Goal: Task Accomplishment & Management: Use online tool/utility

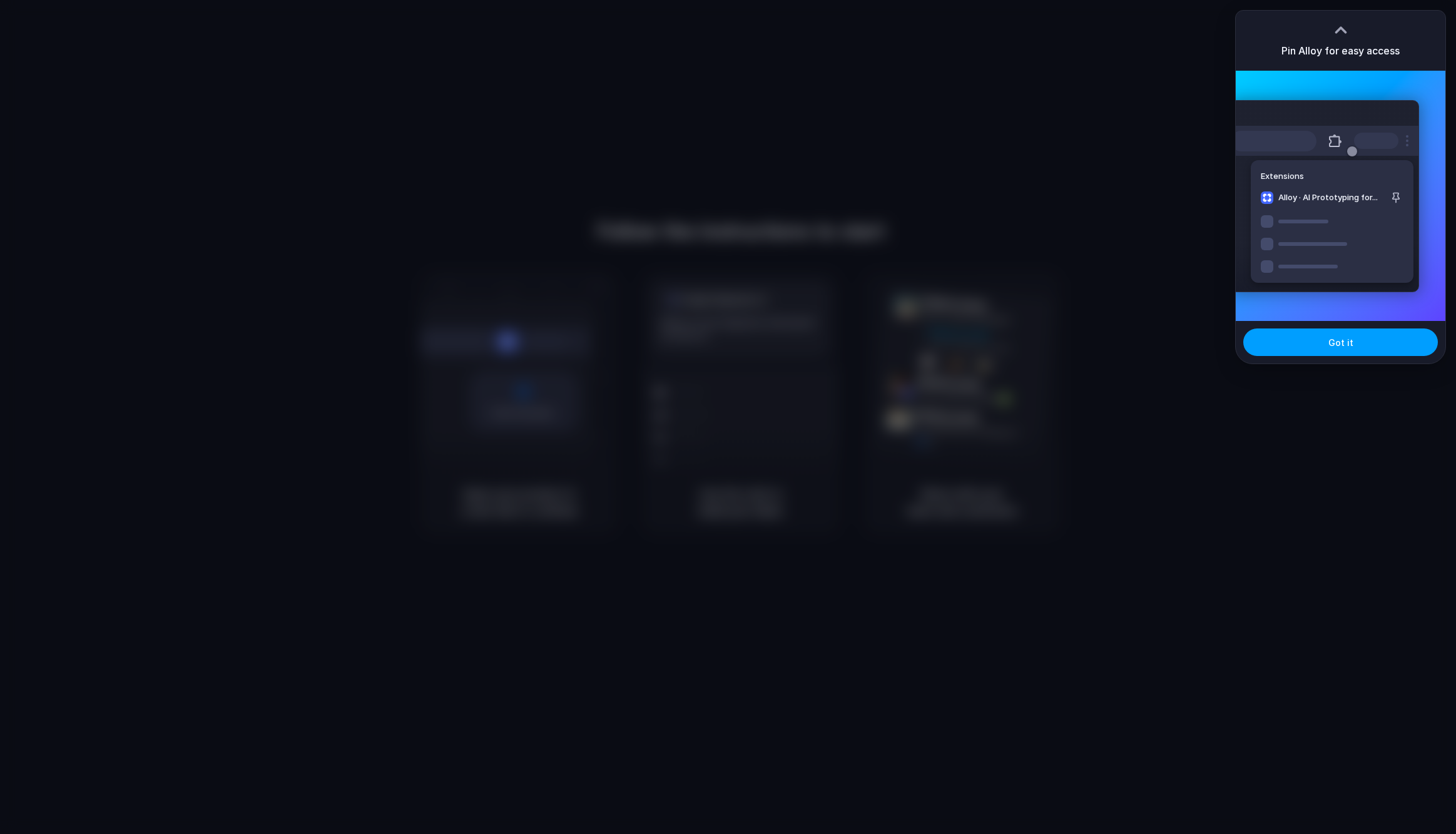
click at [1341, 345] on span "Got it" at bounding box center [1341, 342] width 25 height 13
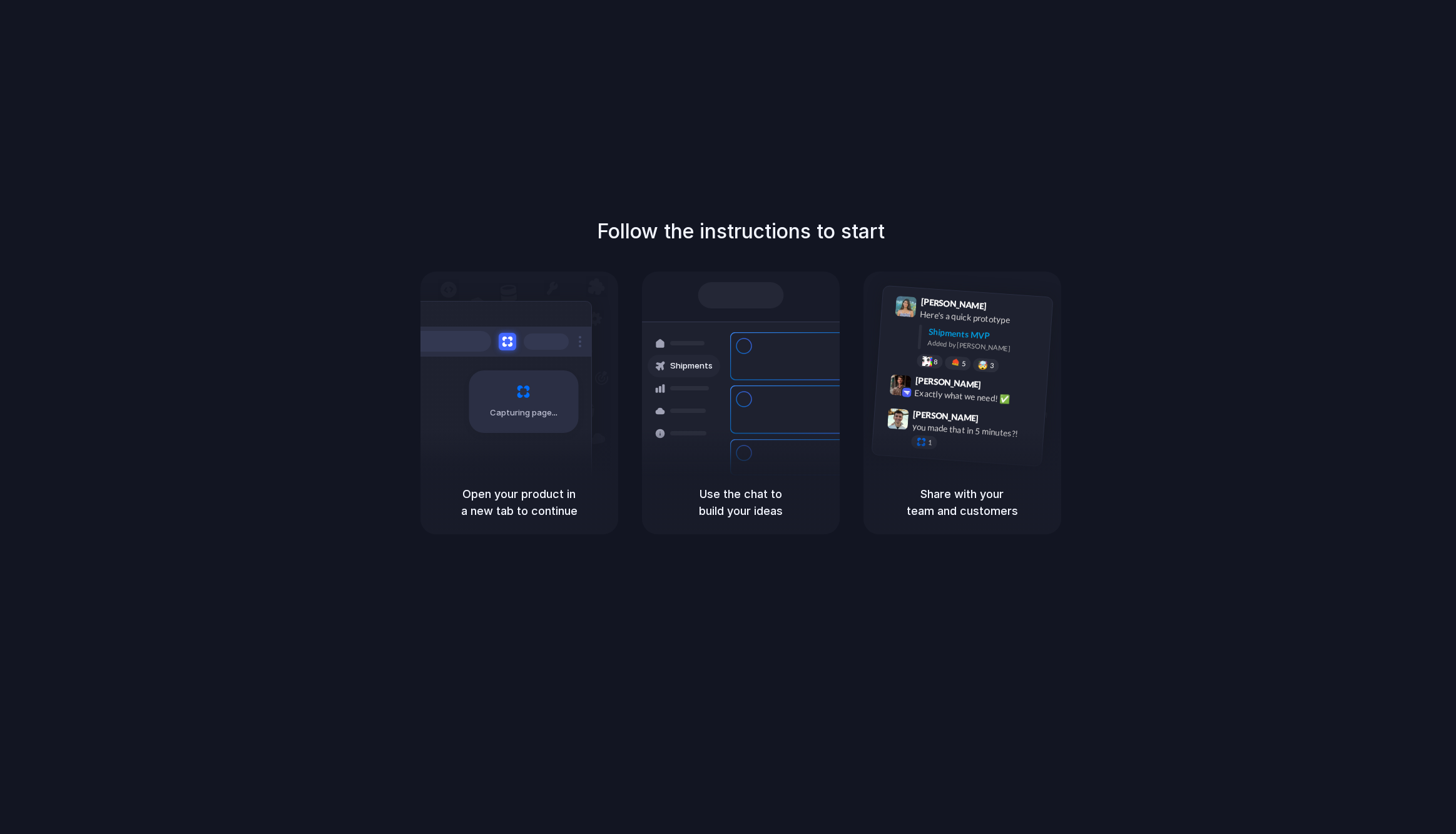
click at [1351, 34] on div "Follow the instructions to start Capturing page Open your product in a new tab …" at bounding box center [740, 429] width 1481 height 859
click at [98, 179] on div "Follow the instructions to start Capturing page Open your product in a new tab …" at bounding box center [740, 429] width 1481 height 859
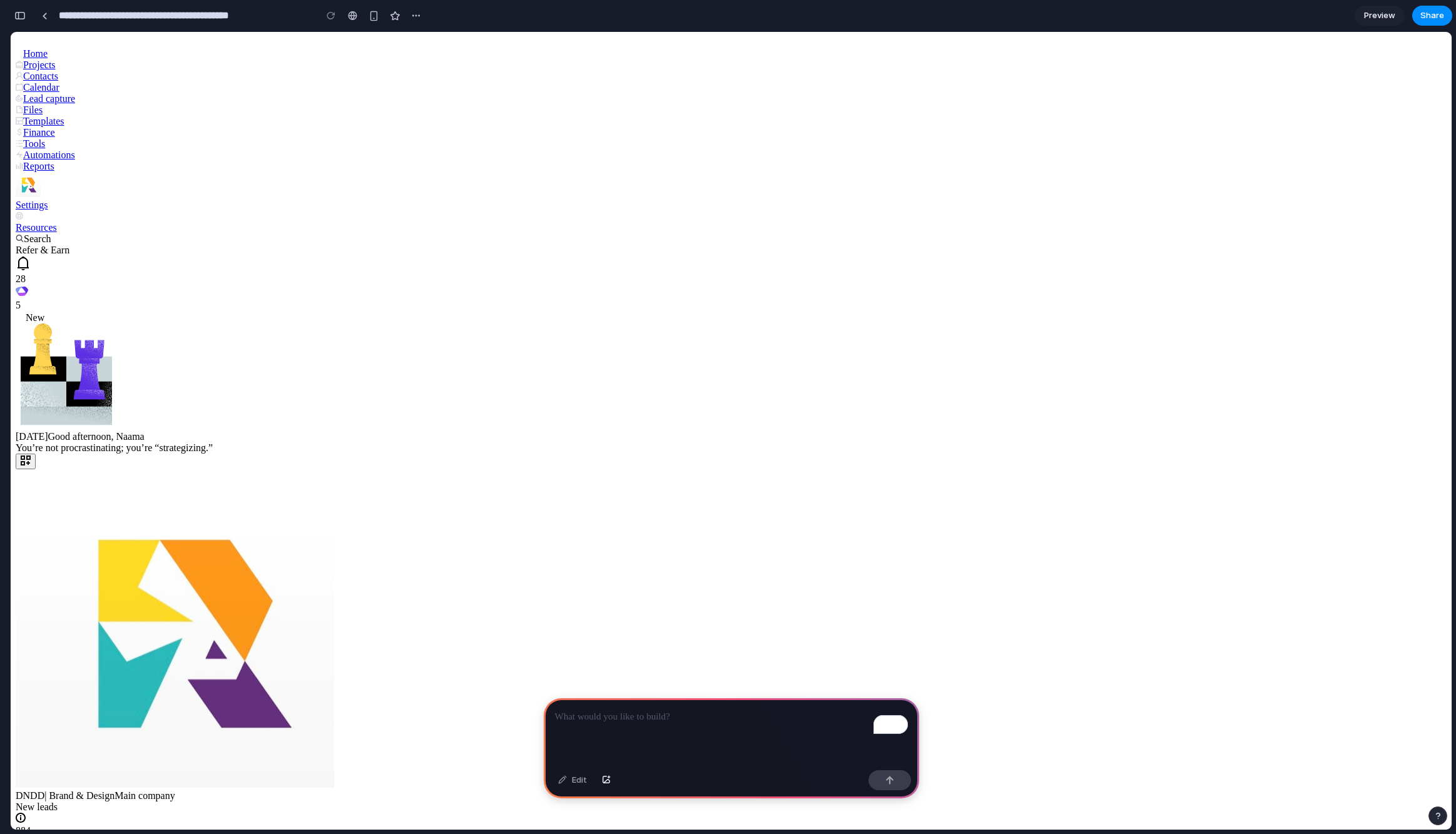
click at [35, 71] on div "Projects" at bounding box center [731, 65] width 1431 height 11
click at [37, 71] on div "Projects" at bounding box center [731, 65] width 1431 height 11
click at [24, 68] on icon at bounding box center [19, 65] width 7 height 7
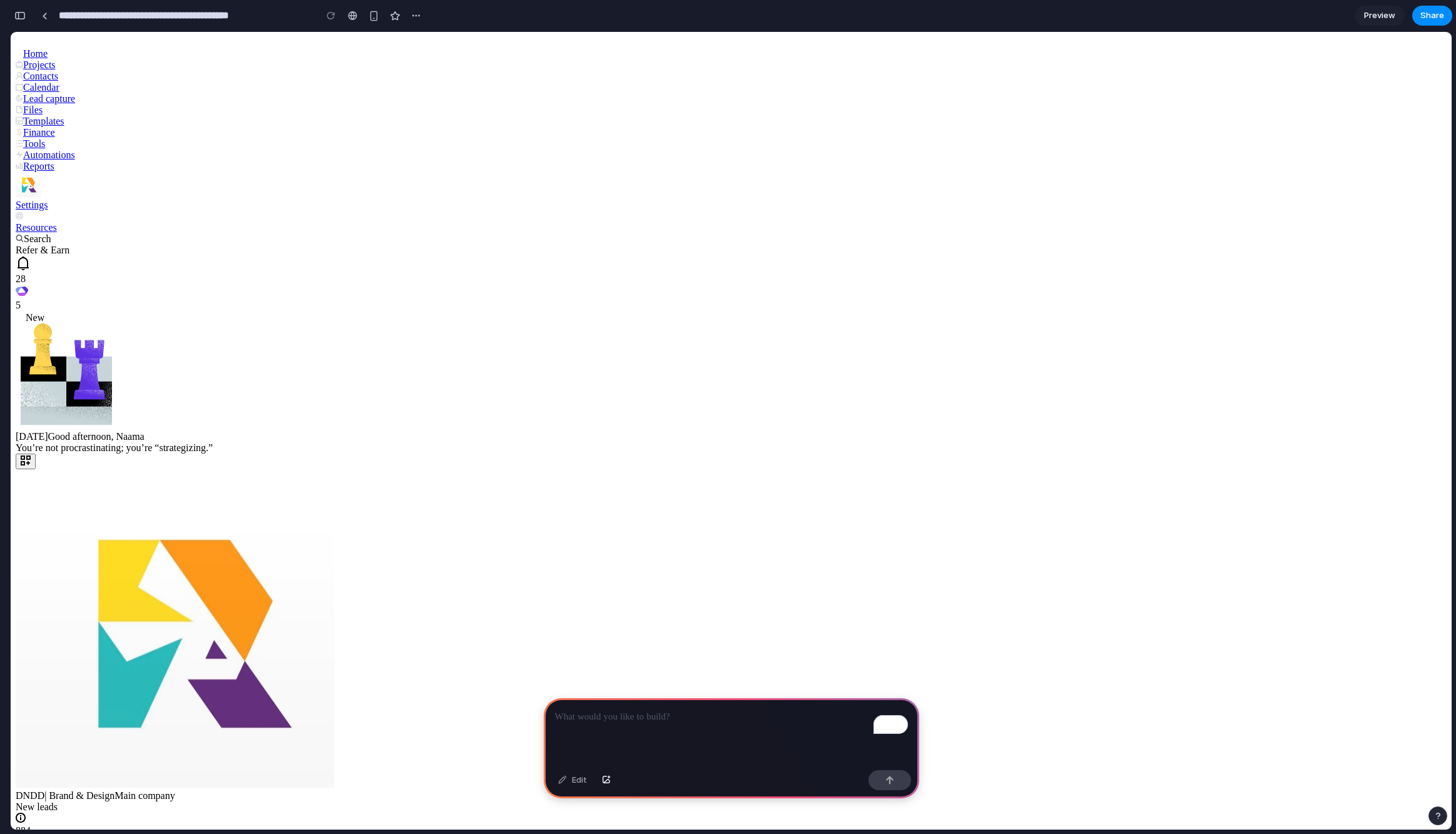
click at [742, 718] on p "To enrich screen reader interactions, please activate Accessibility in Grammarl…" at bounding box center [731, 717] width 353 height 15
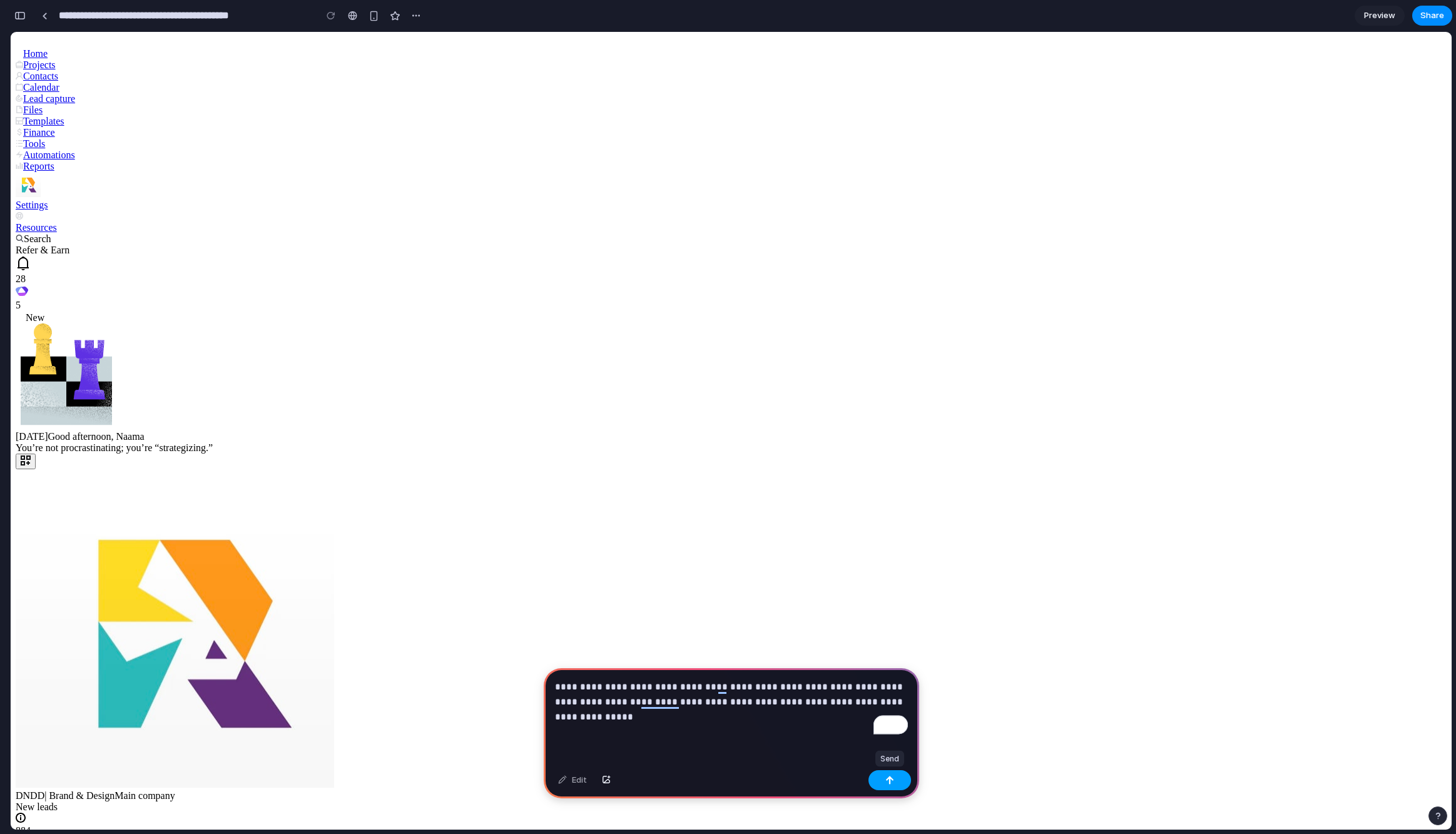
click at [897, 776] on button "button" at bounding box center [890, 780] width 43 height 20
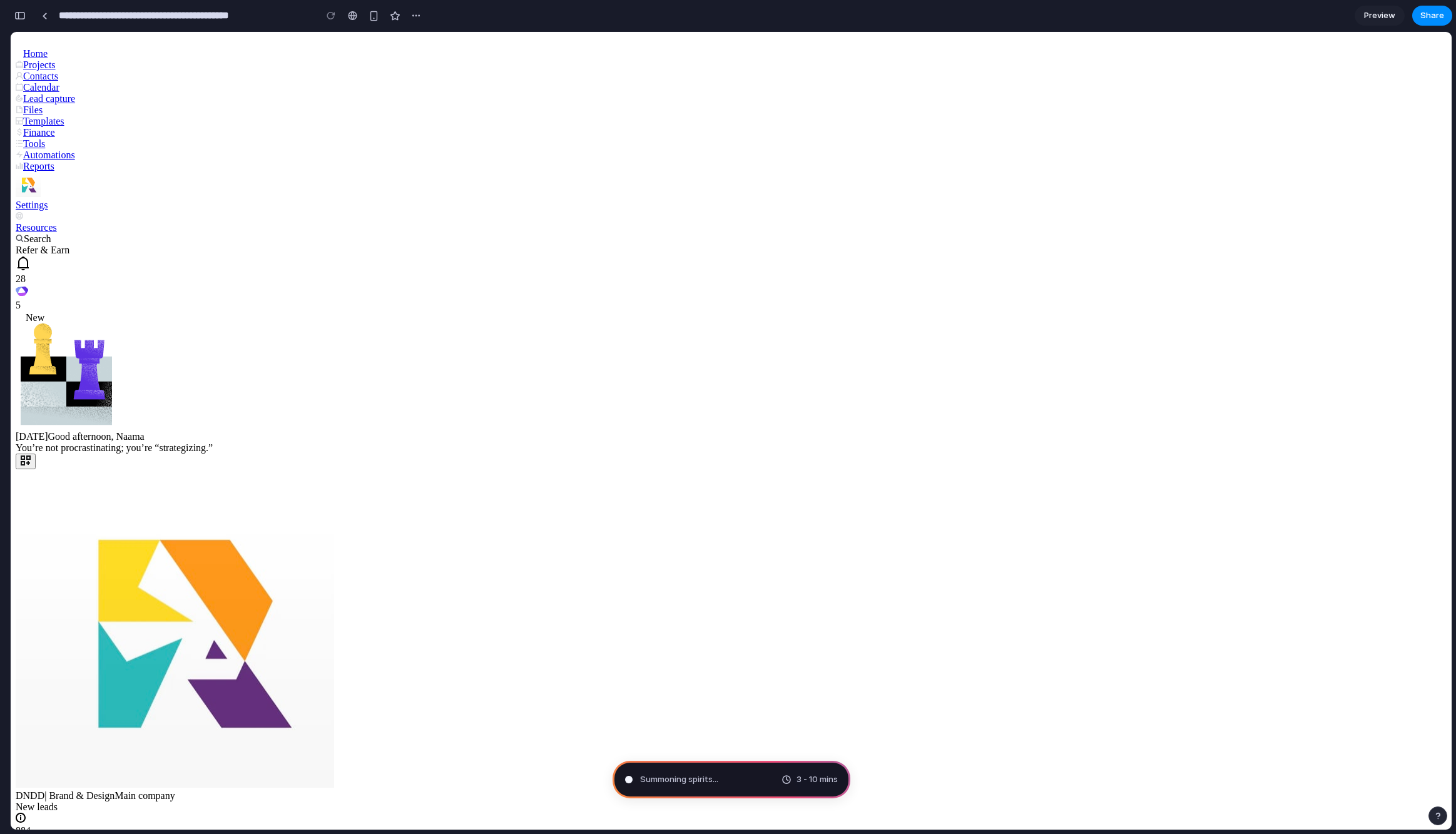
scroll to position [1, 0]
type input "**********"
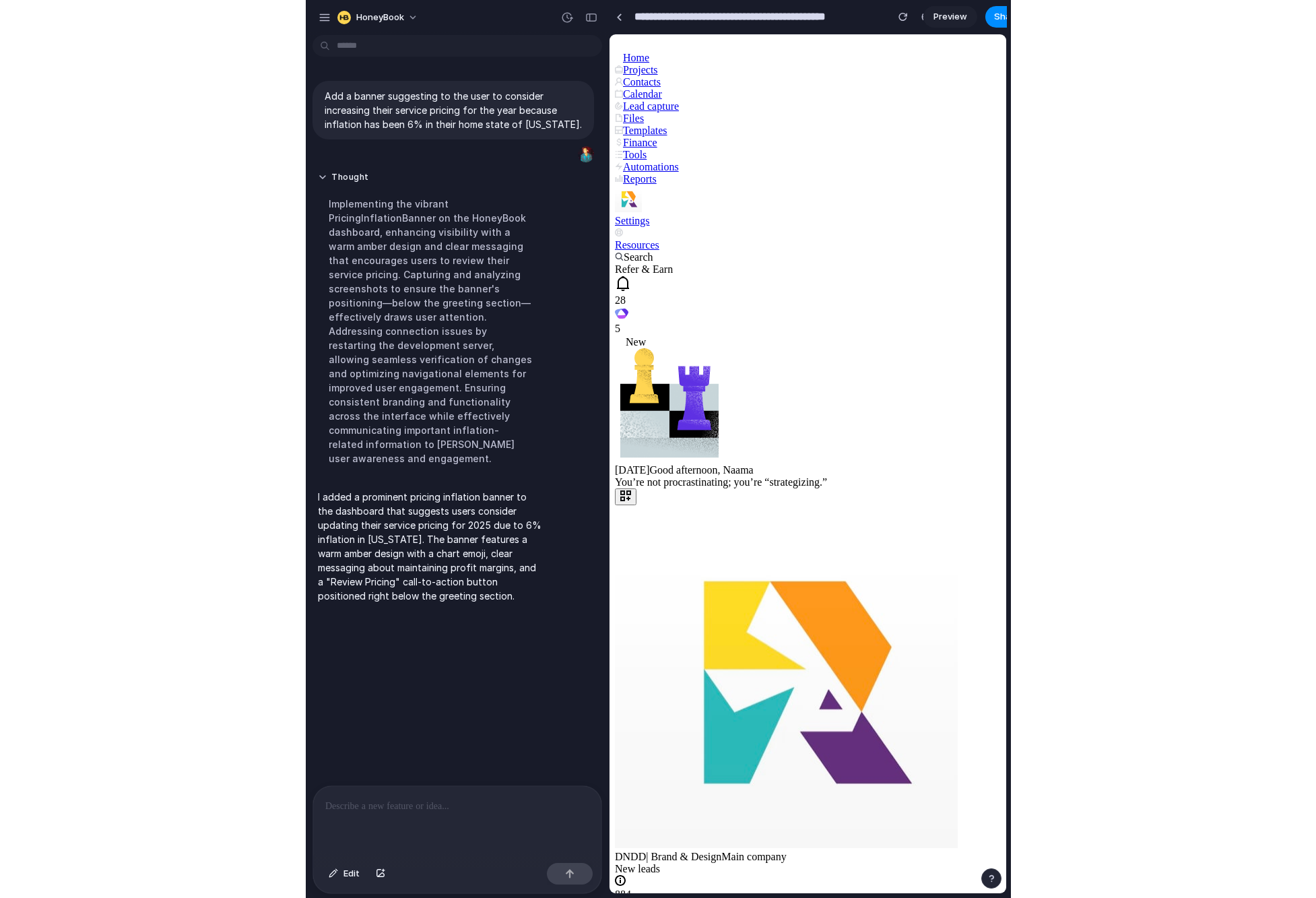
scroll to position [0, 0]
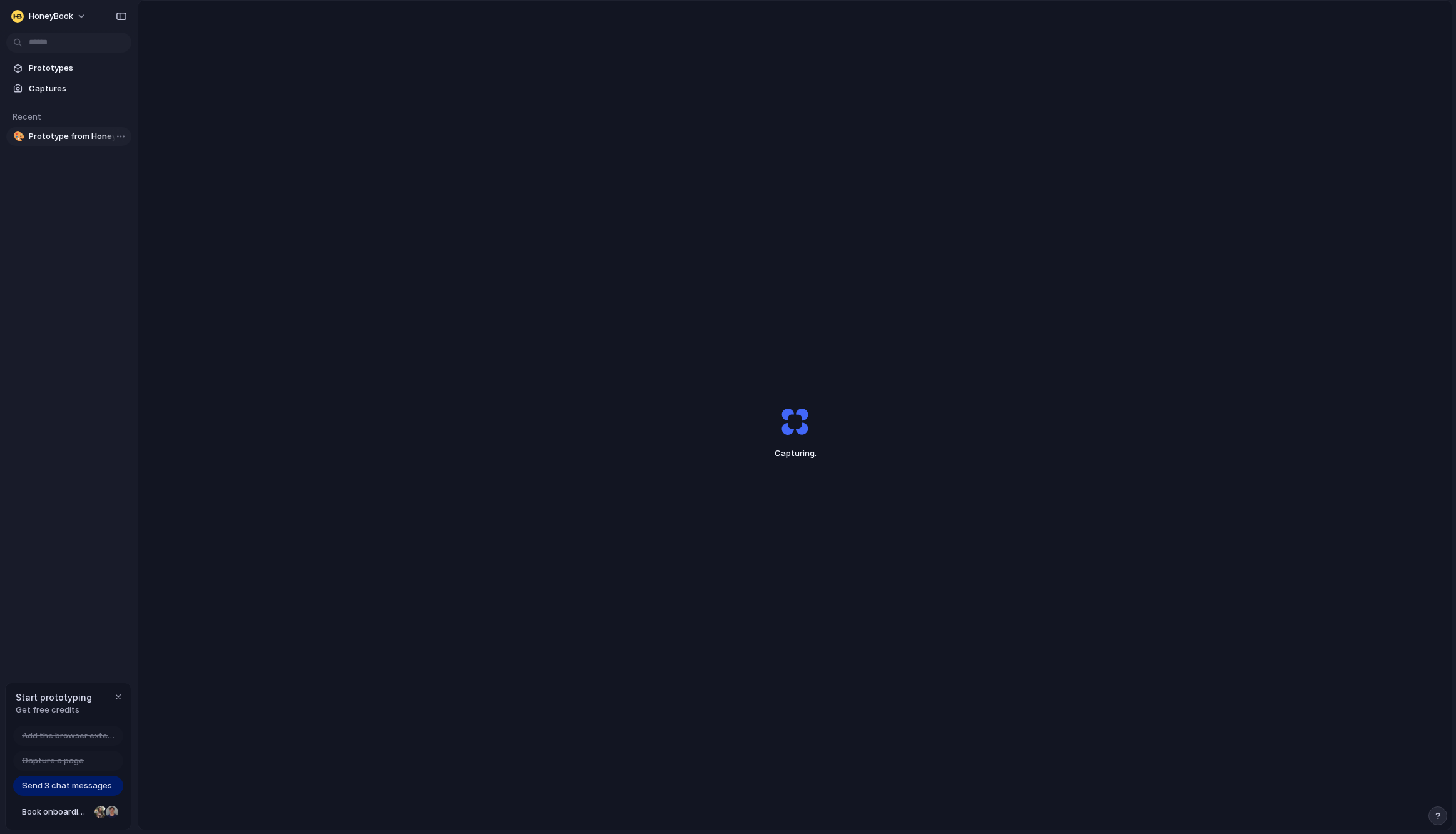
click at [70, 130] on span "Prototype from HoneyBook Workflow & Community" at bounding box center [77, 136] width 98 height 12
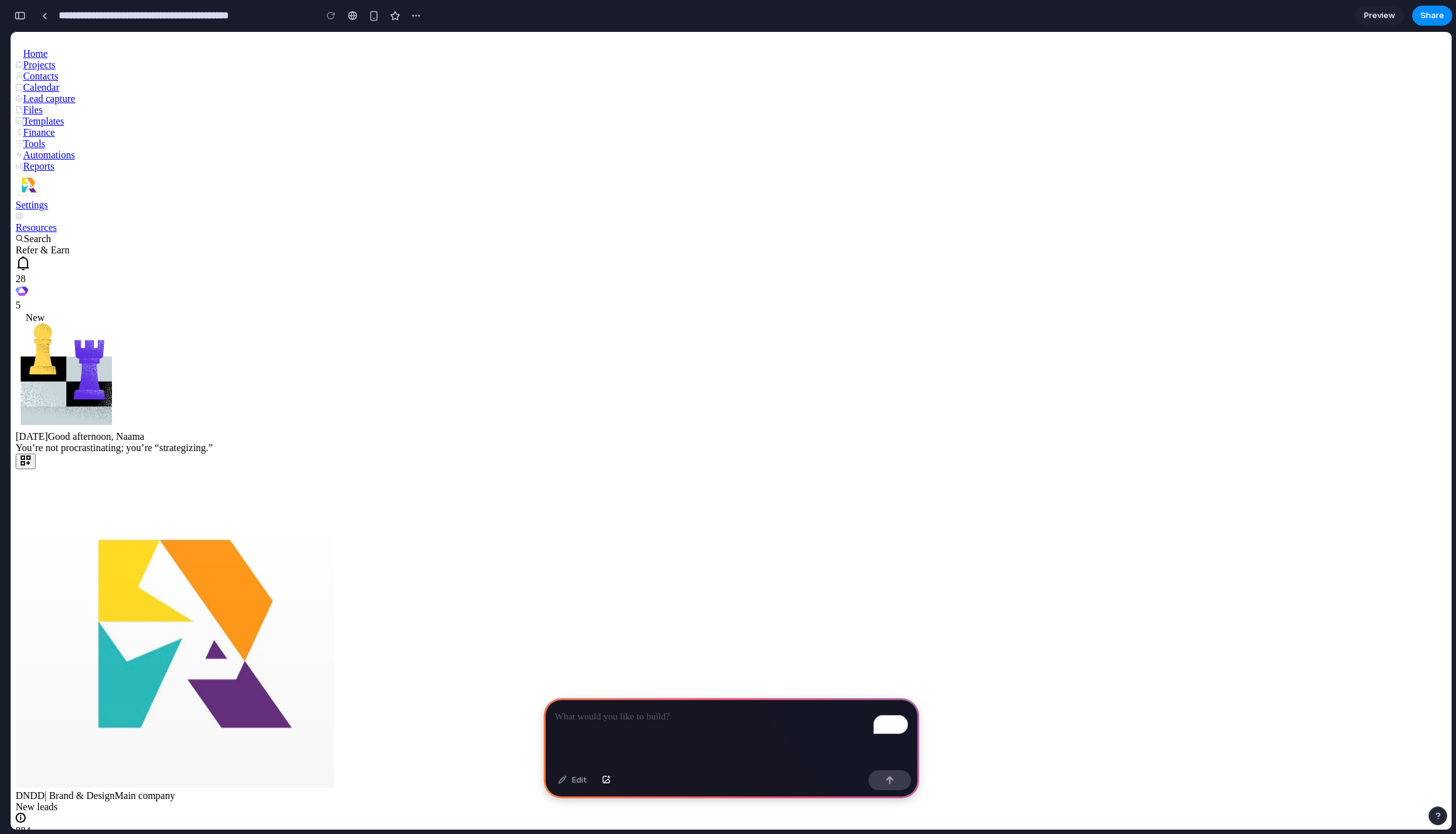
scroll to position [904, 0]
type input "**********"
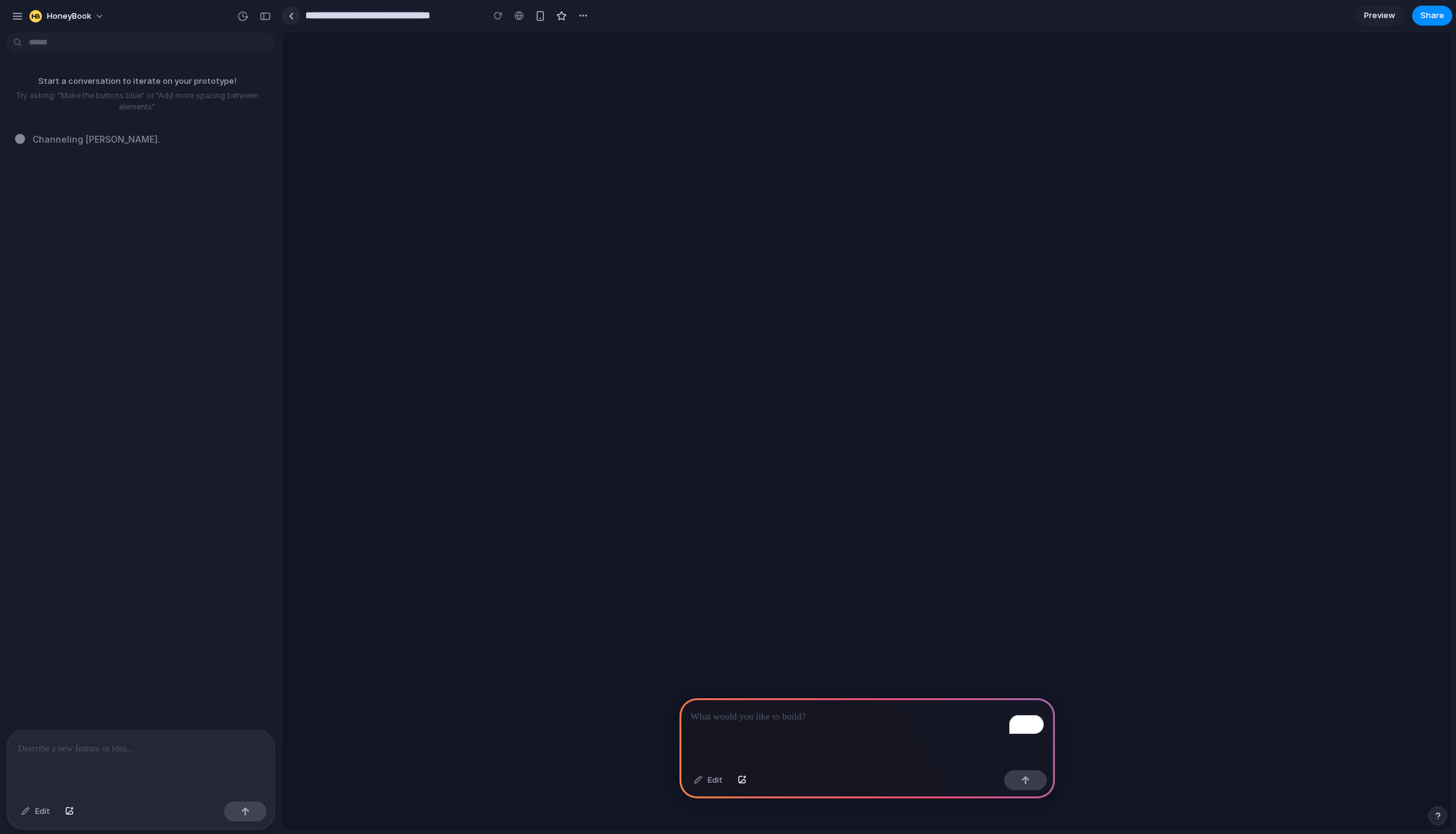
click at [290, 12] on div at bounding box center [292, 15] width 6 height 7
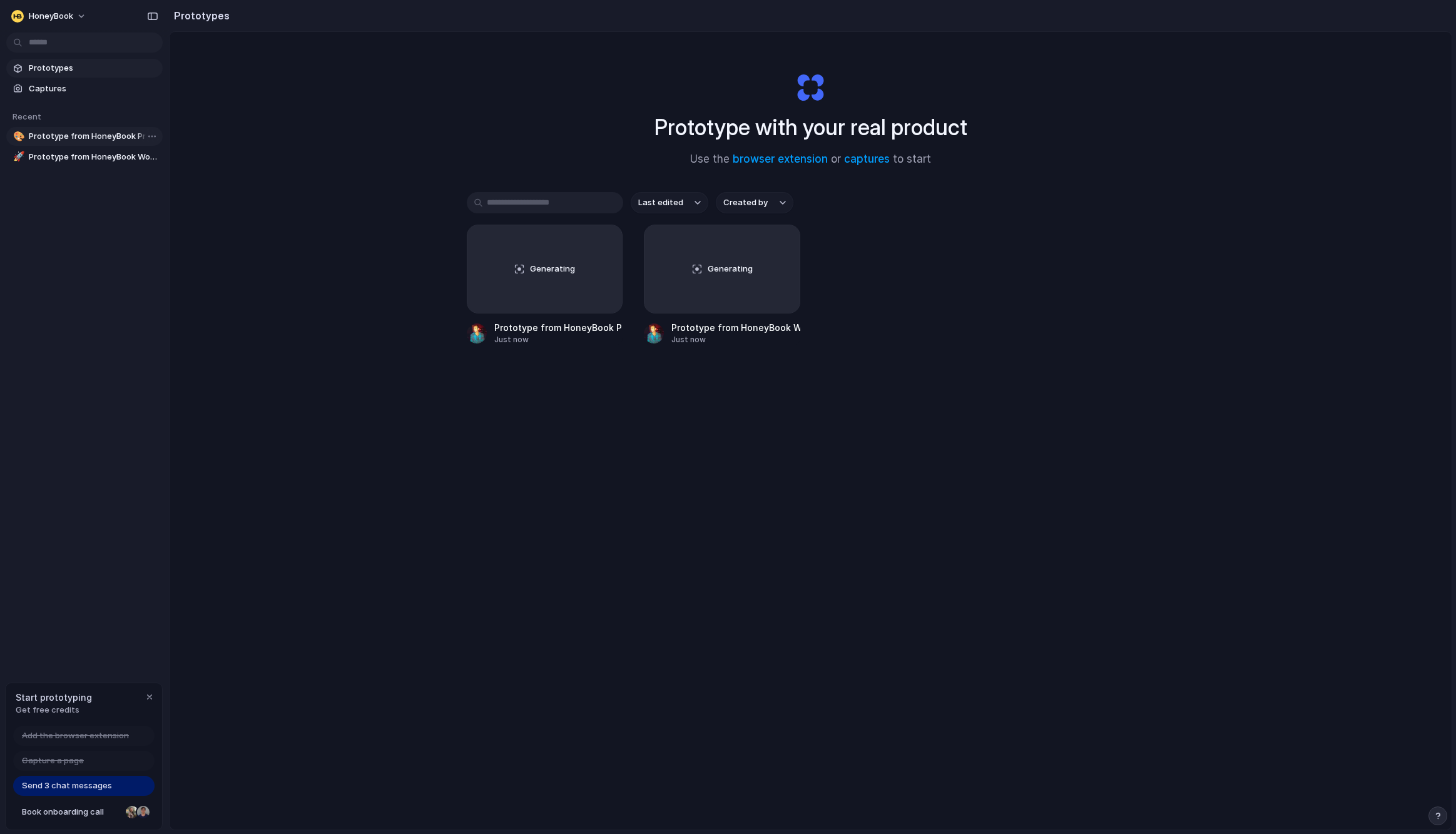
click at [82, 137] on span "Prototype from HoneyBook Projects" at bounding box center [93, 136] width 129 height 12
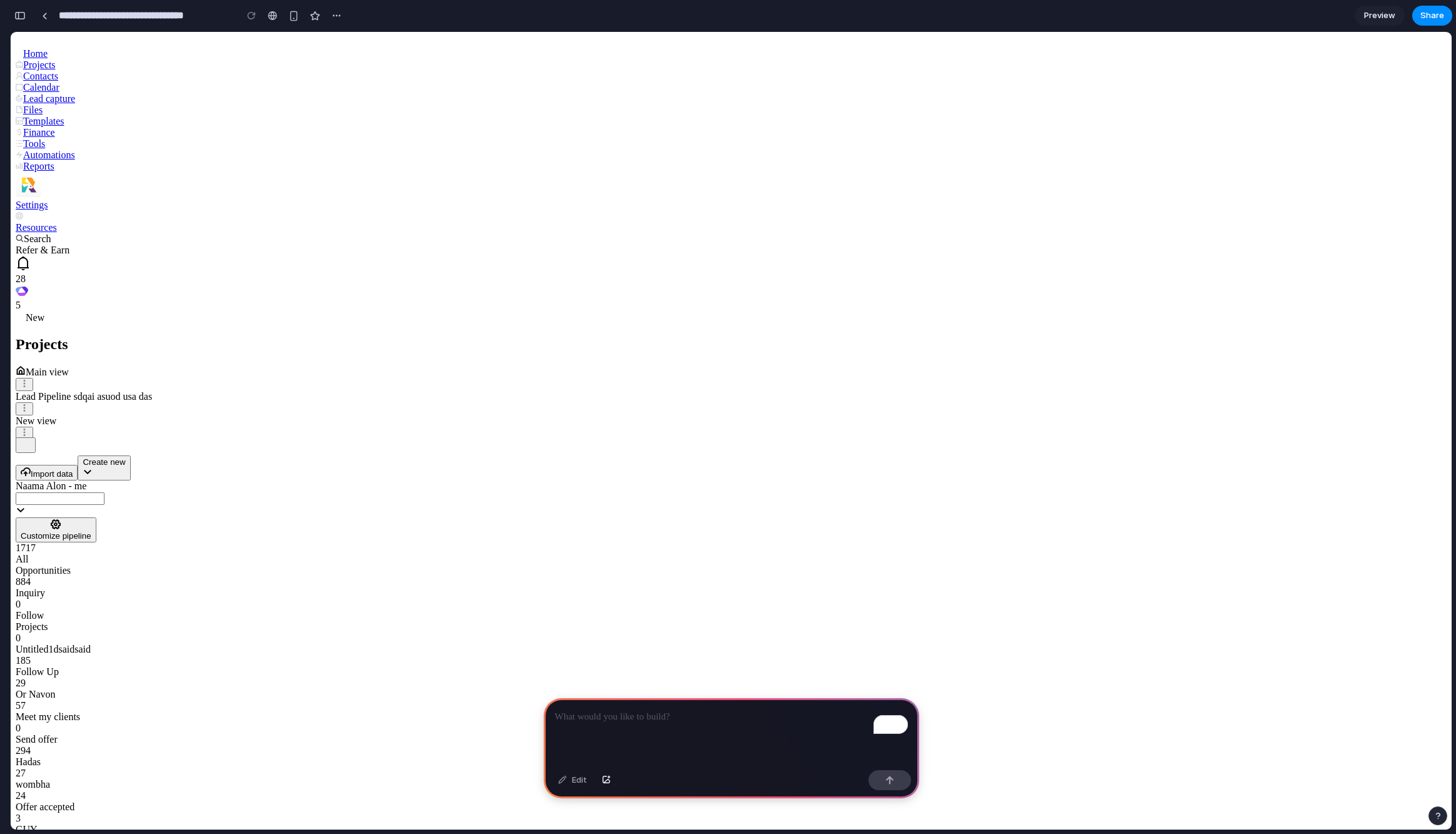
drag, startPoint x: 928, startPoint y: 345, endPoint x: 656, endPoint y: 339, distance: 272.1
click at [32, 82] on div "Contacts" at bounding box center [731, 76] width 1431 height 11
click at [24, 57] on icon at bounding box center [19, 53] width 7 height 7
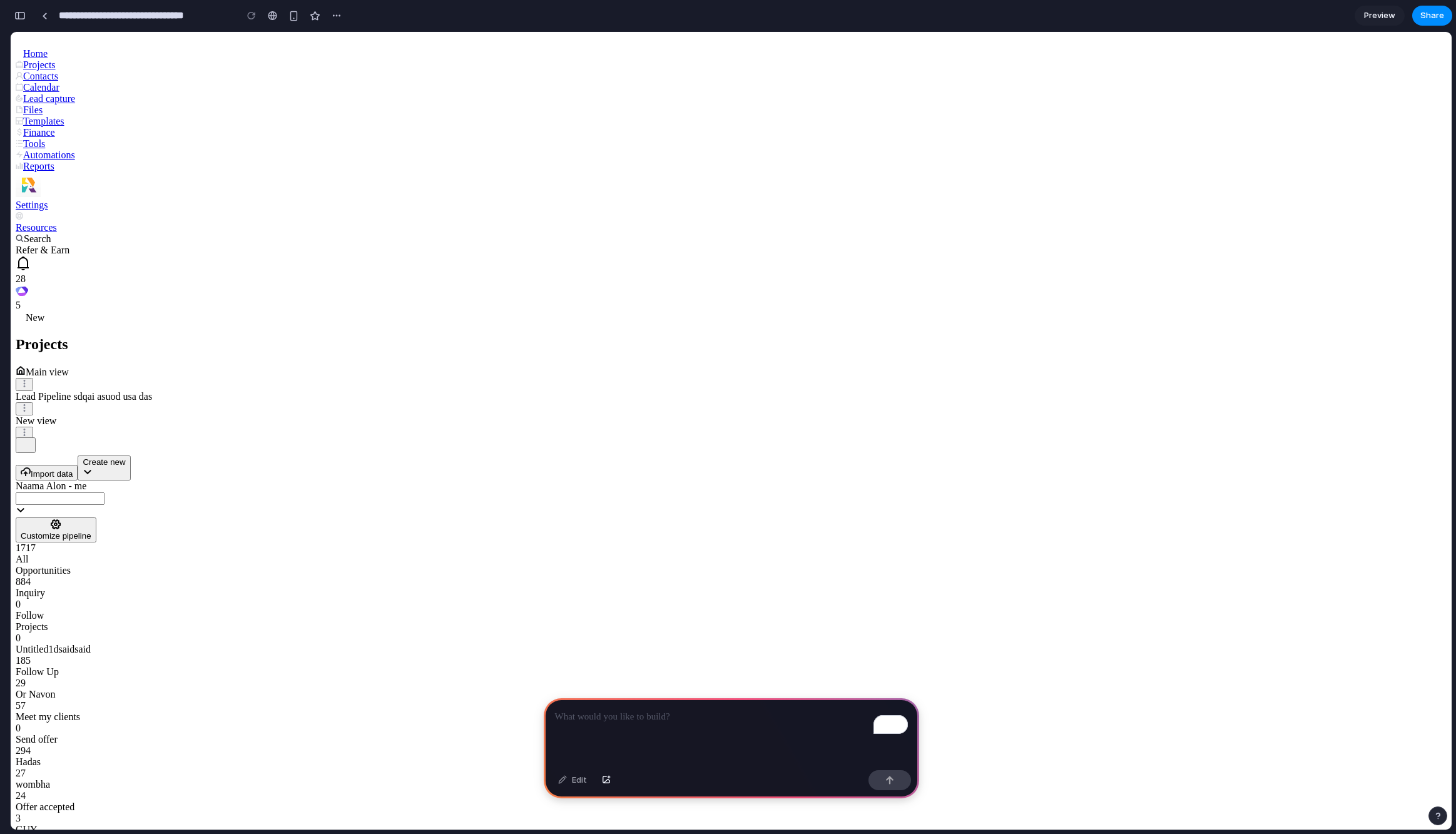
click at [24, 57] on icon at bounding box center [19, 53] width 7 height 7
click at [24, 71] on div "Projects" at bounding box center [731, 65] width 1431 height 11
click at [24, 57] on icon at bounding box center [19, 53] width 7 height 7
